Goal: Task Accomplishment & Management: Use online tool/utility

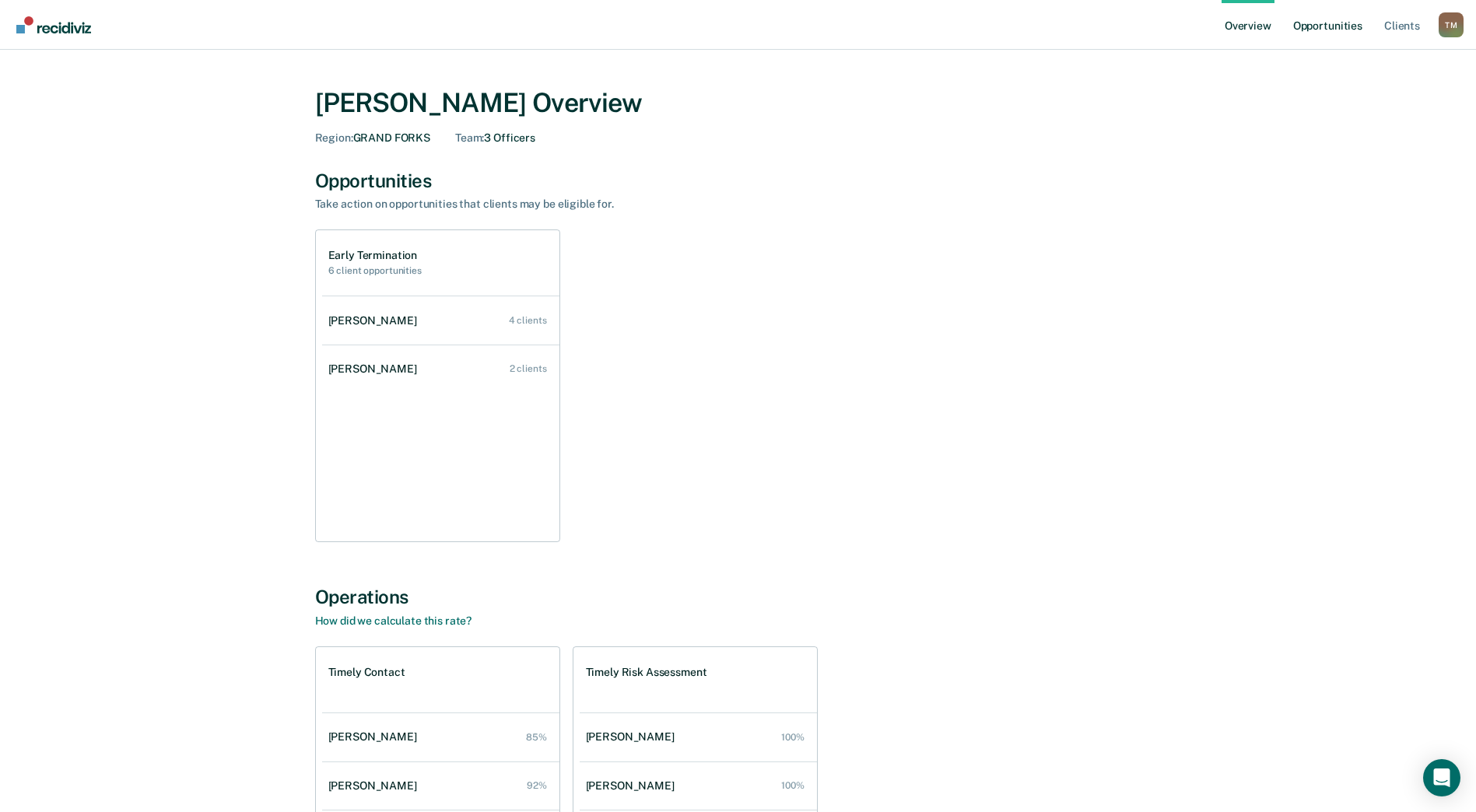
click at [1321, 19] on link "Opportunities" at bounding box center [1328, 25] width 75 height 49
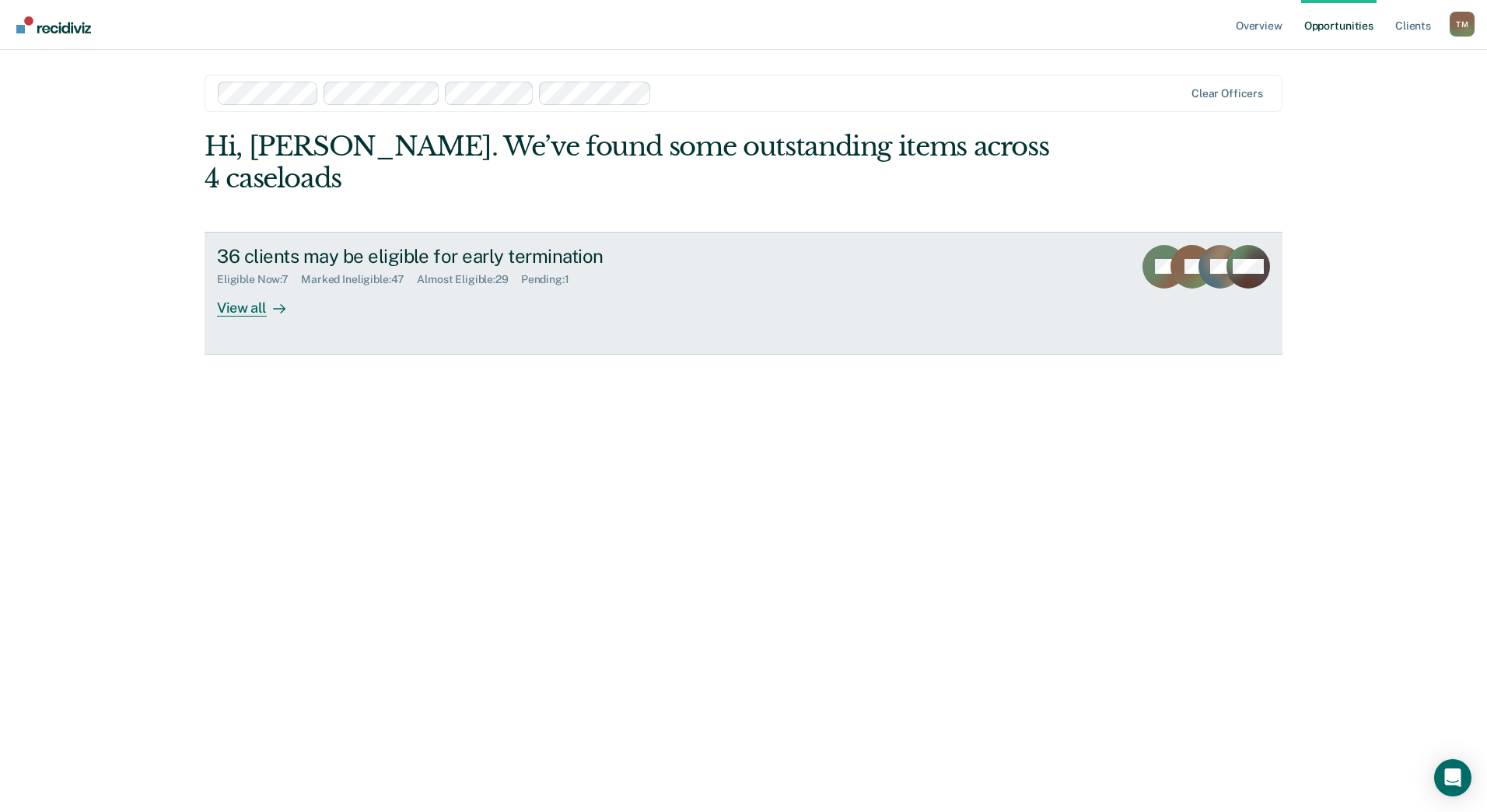
click at [237, 287] on div "View all" at bounding box center [260, 302] width 87 height 31
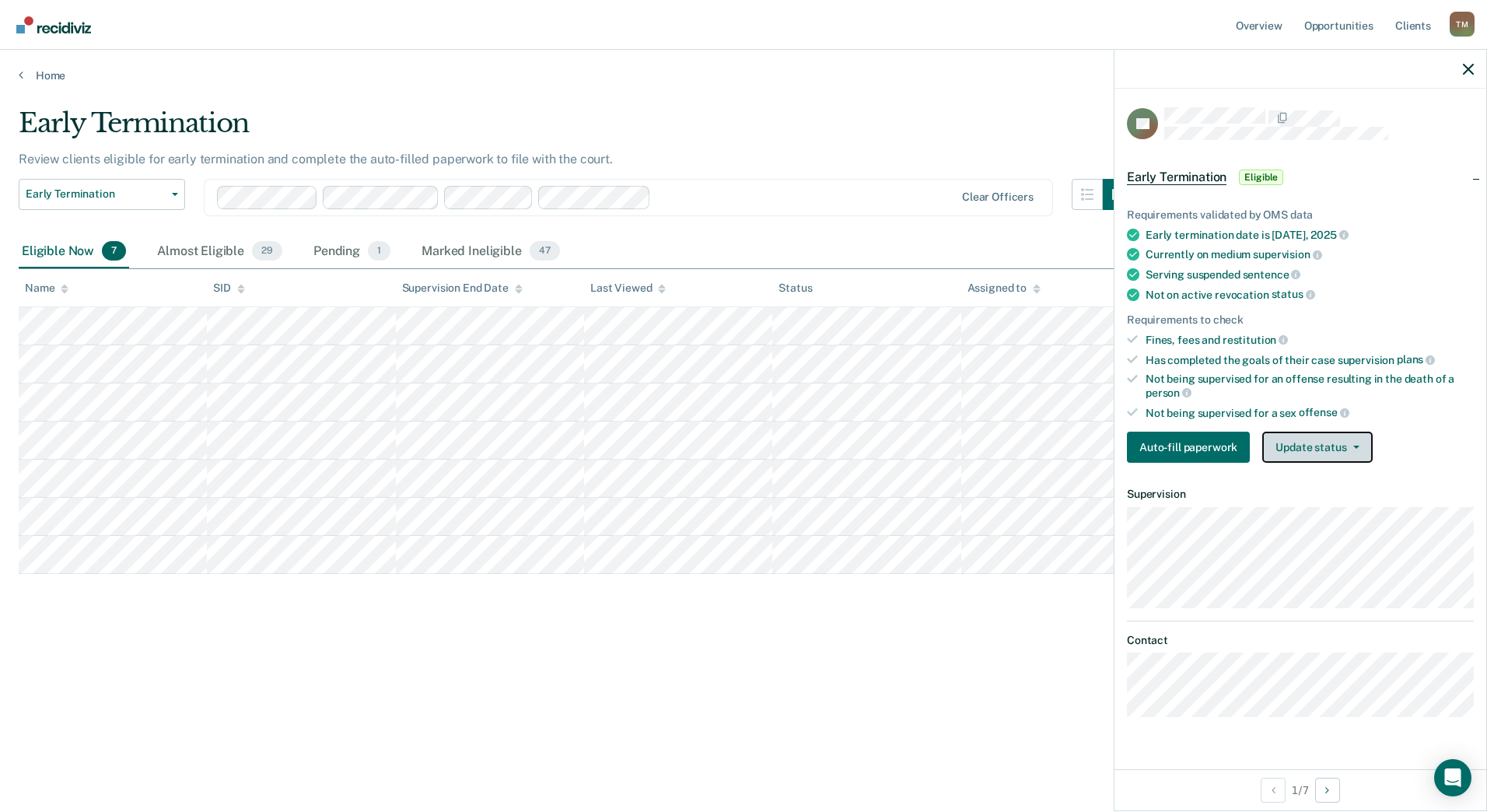
click at [1278, 441] on button "Update status" at bounding box center [1317, 447] width 110 height 31
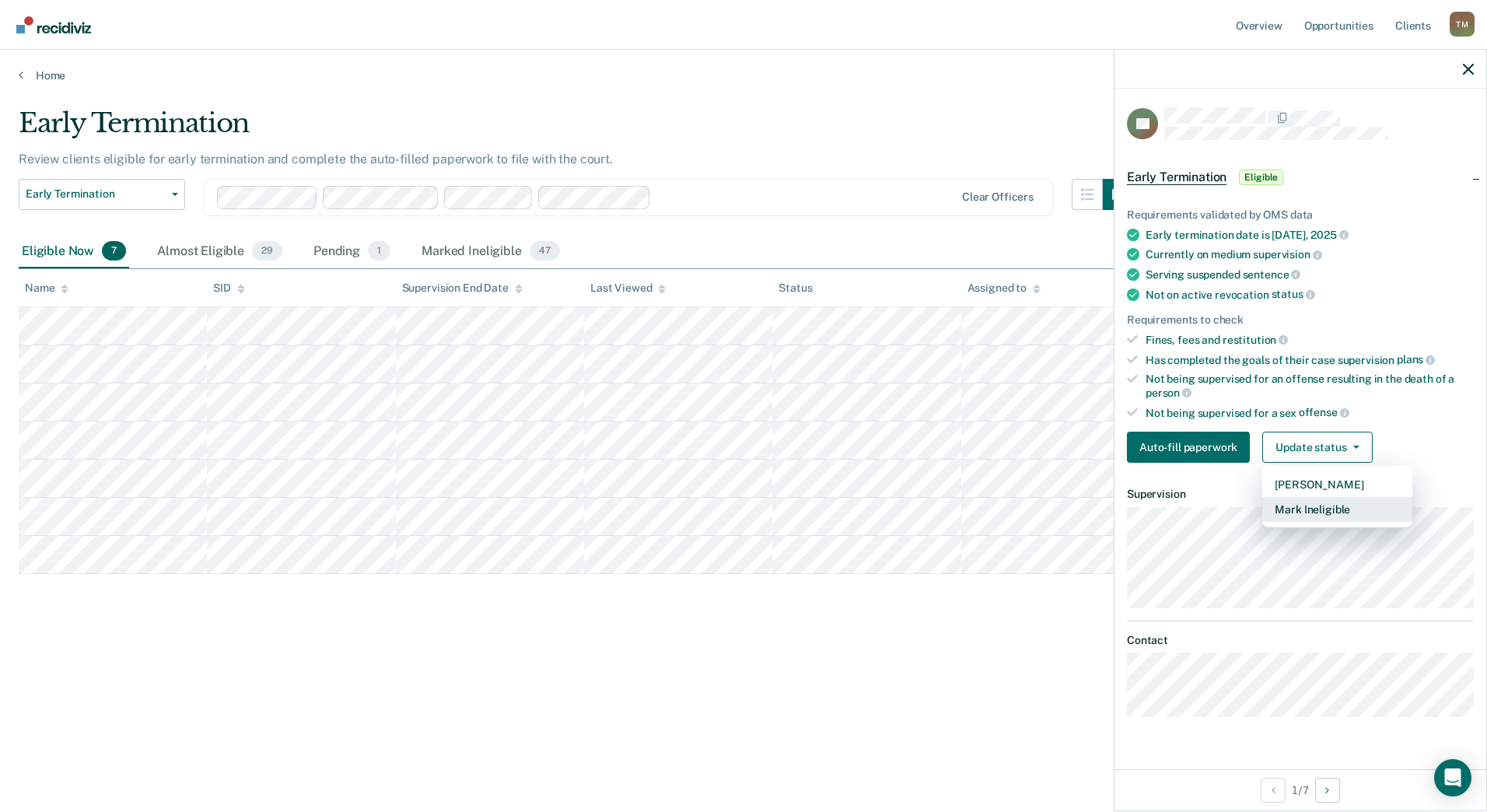
click at [1289, 508] on button "Mark Ineligible" at bounding box center [1338, 509] width 150 height 25
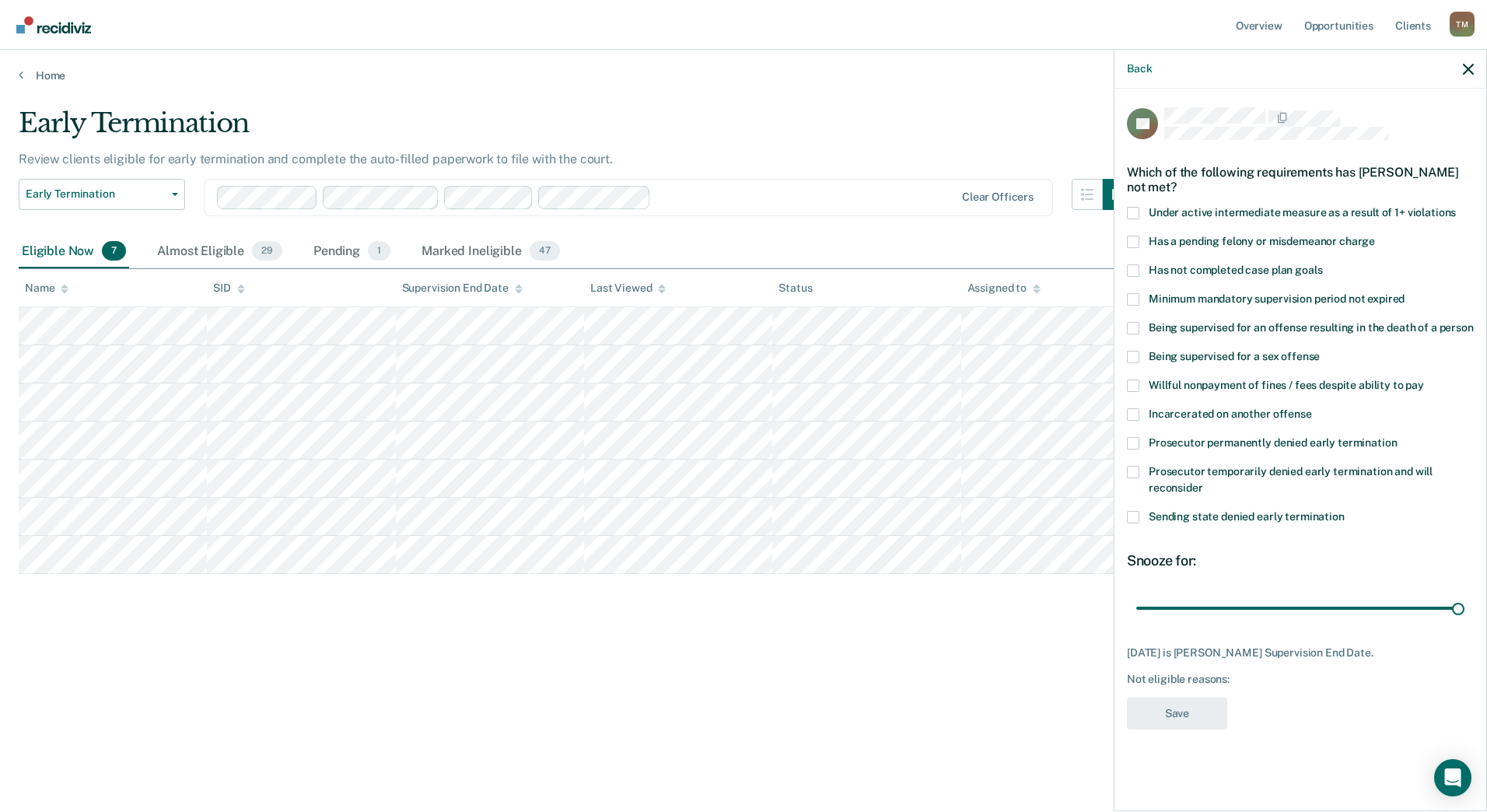
click at [1134, 270] on span at bounding box center [1133, 270] width 13 height 13
click at [1322, 264] on input "Has not completed case plan goals" at bounding box center [1322, 264] width 0 height 0
click at [1197, 719] on button "Save" at bounding box center [1177, 713] width 101 height 32
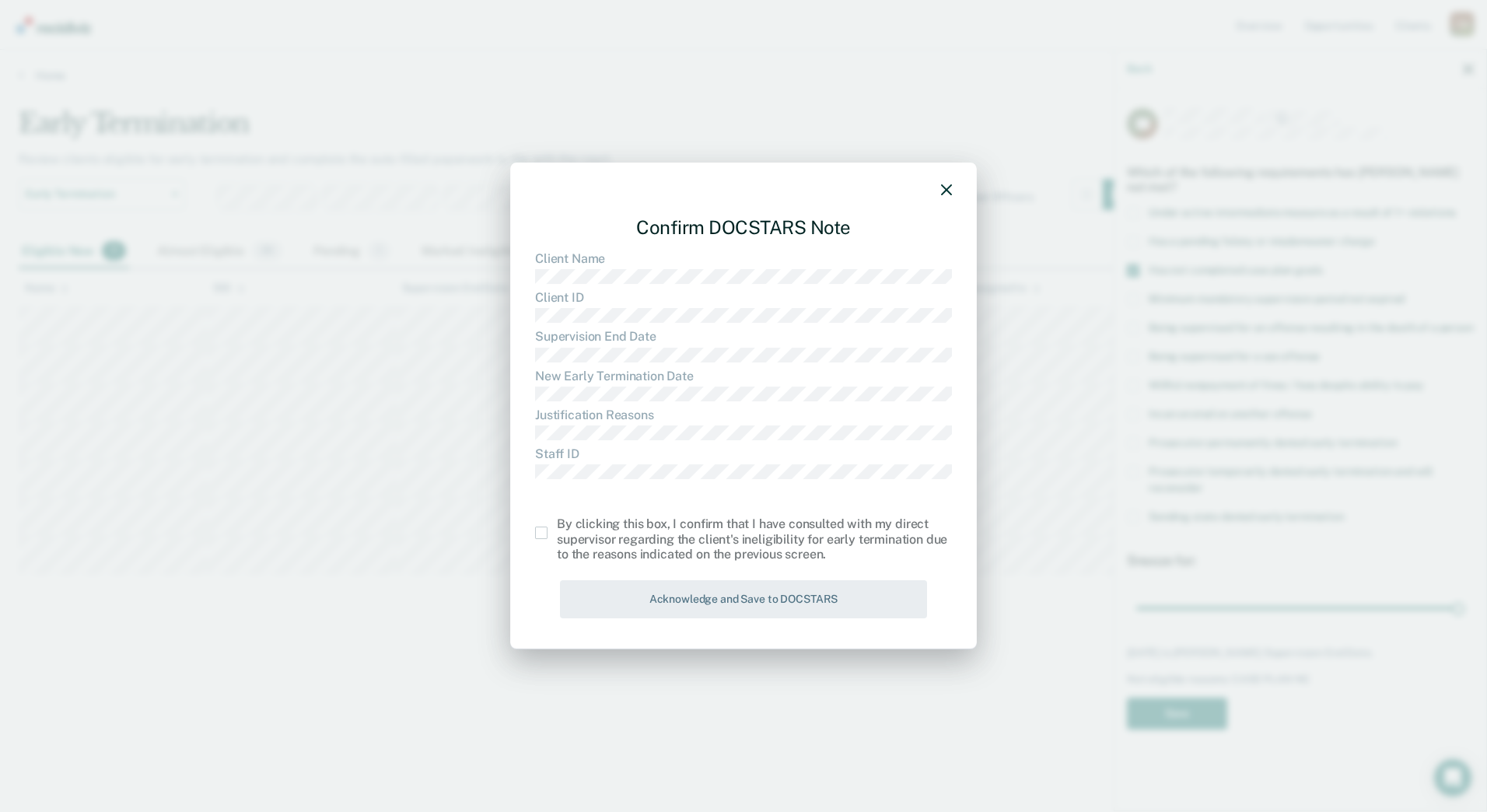
drag, startPoint x: 537, startPoint y: 531, endPoint x: 642, endPoint y: 559, distance: 108.7
click at [538, 531] on span at bounding box center [541, 532] width 13 height 13
click at [557, 526] on input "checkbox" at bounding box center [557, 526] width 0 height 0
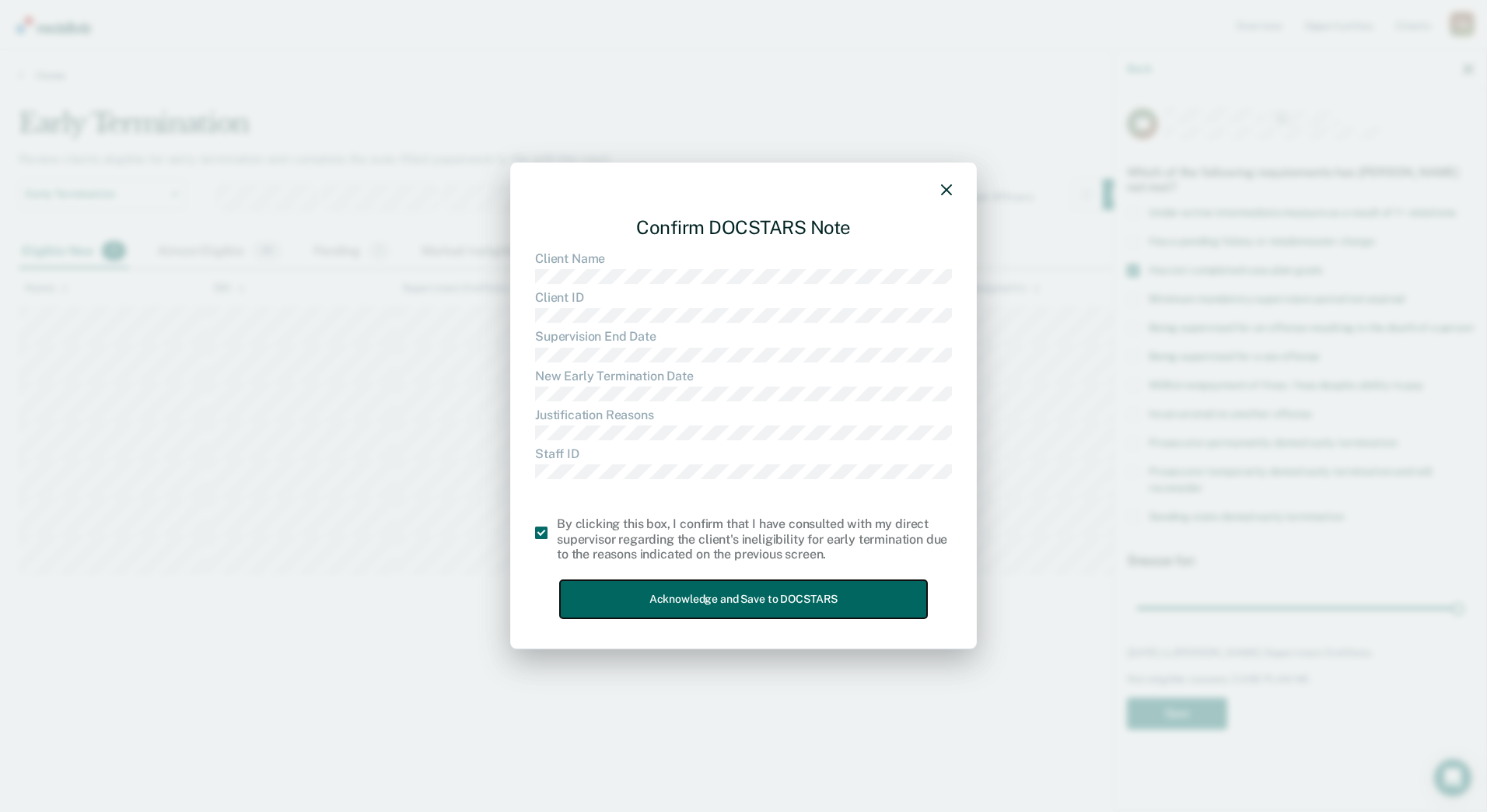
click at [724, 587] on button "Acknowledge and Save to DOCSTARS" at bounding box center [744, 599] width 367 height 38
